Goal: Transaction & Acquisition: Book appointment/travel/reservation

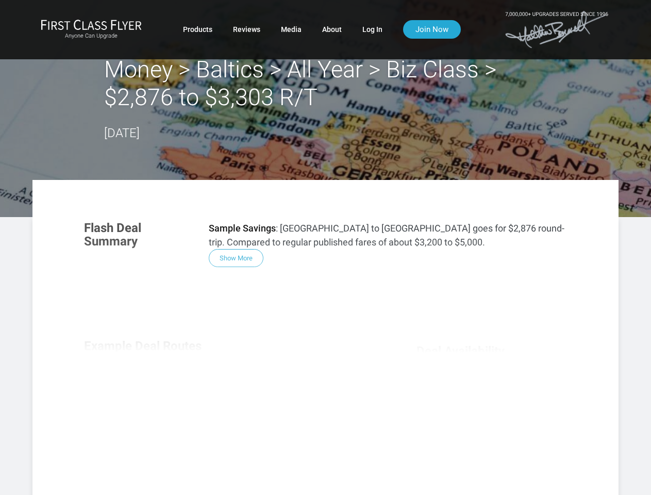
click at [325, 248] on div "Flash Deal Summary Sample Savings : [GEOGRAPHIC_DATA] to [GEOGRAPHIC_DATA] goes…" at bounding box center [326, 356] width 504 height 291
click at [325, 337] on div "Flash Deal Summary Sample Savings : [GEOGRAPHIC_DATA] to [GEOGRAPHIC_DATA] goes…" at bounding box center [326, 356] width 504 height 291
click at [236, 258] on div "Flash Deal Summary Sample Savings : [GEOGRAPHIC_DATA] to [GEOGRAPHIC_DATA] goes…" at bounding box center [326, 356] width 504 height 291
click at [146, 390] on div "Flash Deal Summary Sample Savings : [GEOGRAPHIC_DATA] to [GEOGRAPHIC_DATA] goes…" at bounding box center [326, 356] width 504 height 291
click at [231, 390] on div "Flash Deal Summary Sample Savings : [GEOGRAPHIC_DATA] to [GEOGRAPHIC_DATA] goes…" at bounding box center [326, 356] width 504 height 291
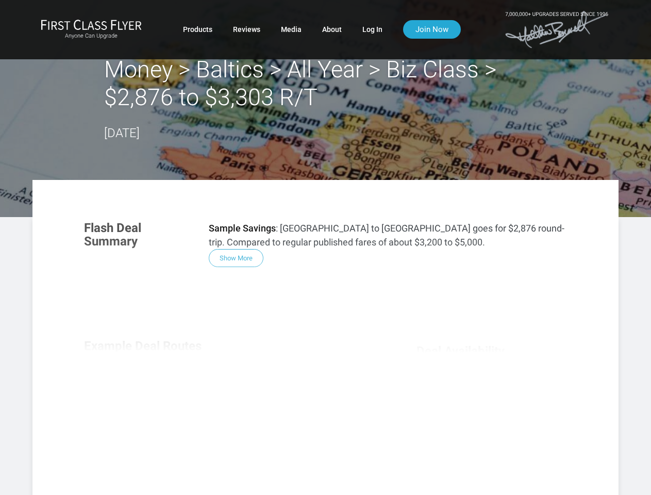
click at [316, 390] on div "Flash Deal Summary Sample Savings : [GEOGRAPHIC_DATA] to [GEOGRAPHIC_DATA] goes…" at bounding box center [326, 356] width 504 height 291
click at [231, 457] on div "Flash Deal Summary Sample Savings : [GEOGRAPHIC_DATA] to [GEOGRAPHIC_DATA] goes…" at bounding box center [326, 356] width 504 height 291
click at [492, 445] on div "Flash Deal Summary Sample Savings : [GEOGRAPHIC_DATA] to [GEOGRAPHIC_DATA] goes…" at bounding box center [326, 356] width 504 height 291
